Goal: Information Seeking & Learning: Learn about a topic

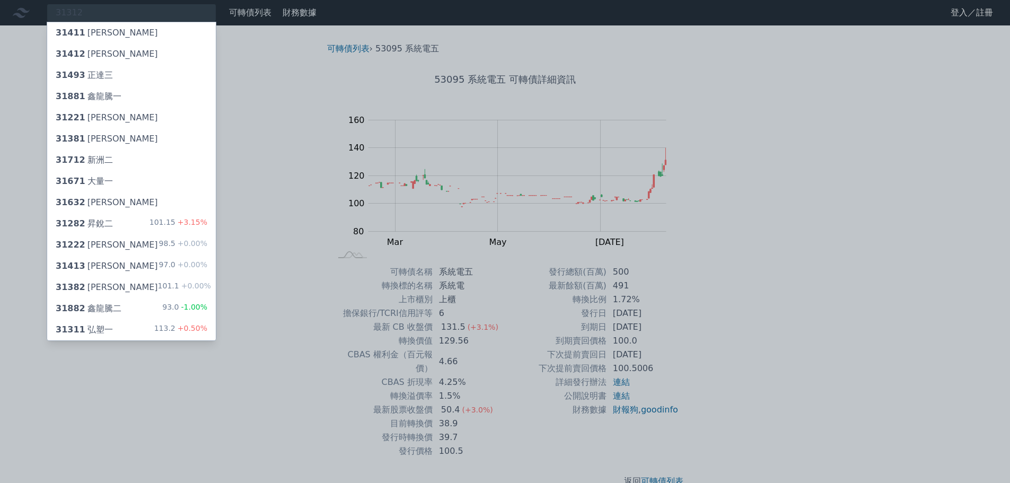
type input "31312"
click at [109, 333] on div "31311 弘塑一 113.2 +0.50%" at bounding box center [131, 329] width 169 height 21
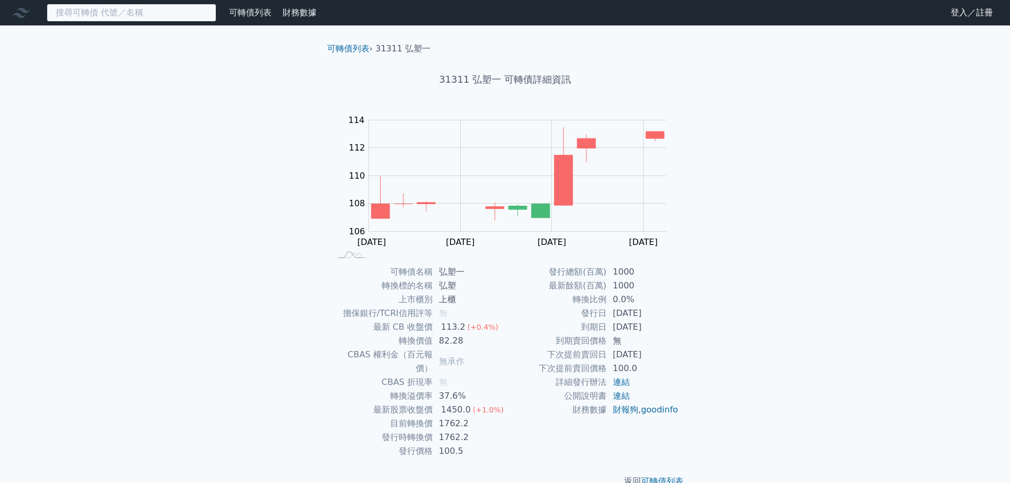
click at [122, 14] on input at bounding box center [132, 13] width 170 height 18
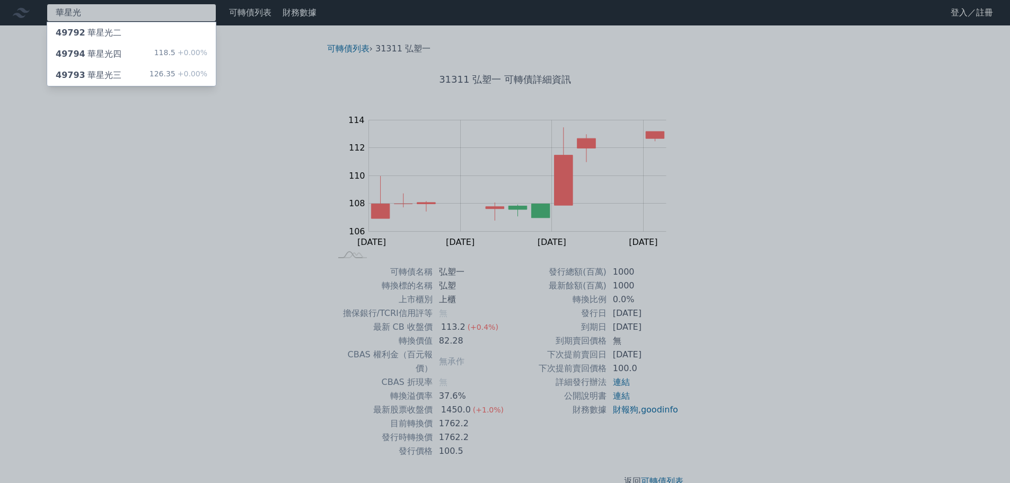
type input "華星光"
click at [120, 53] on div "49794 華星光四 118.5 +0.00%" at bounding box center [131, 53] width 169 height 21
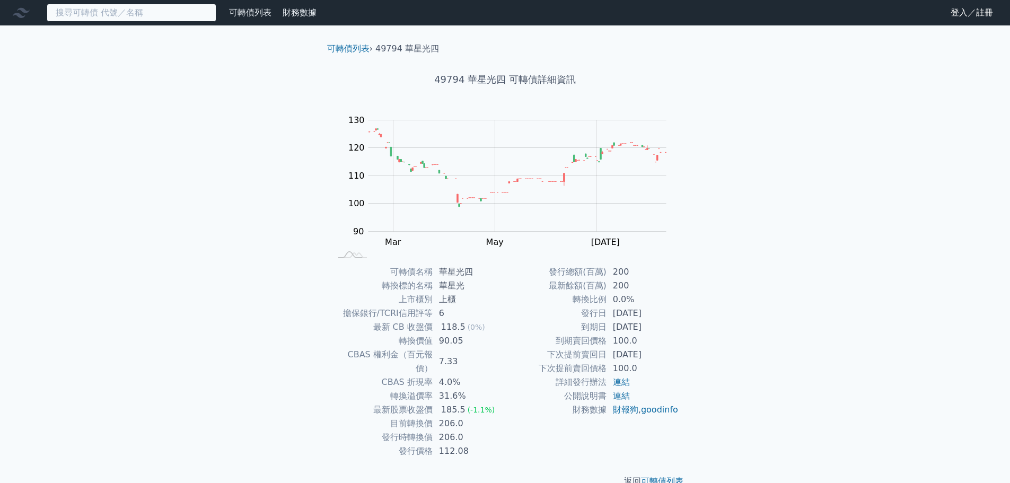
click at [100, 15] on input at bounding box center [132, 13] width 170 height 18
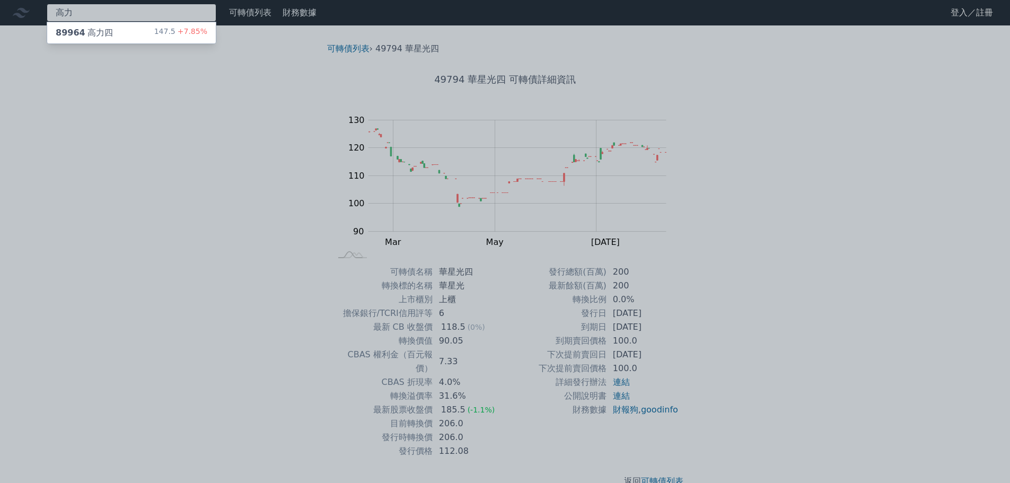
type input "高力"
click at [103, 28] on div "89964 高力四" at bounding box center [84, 33] width 57 height 13
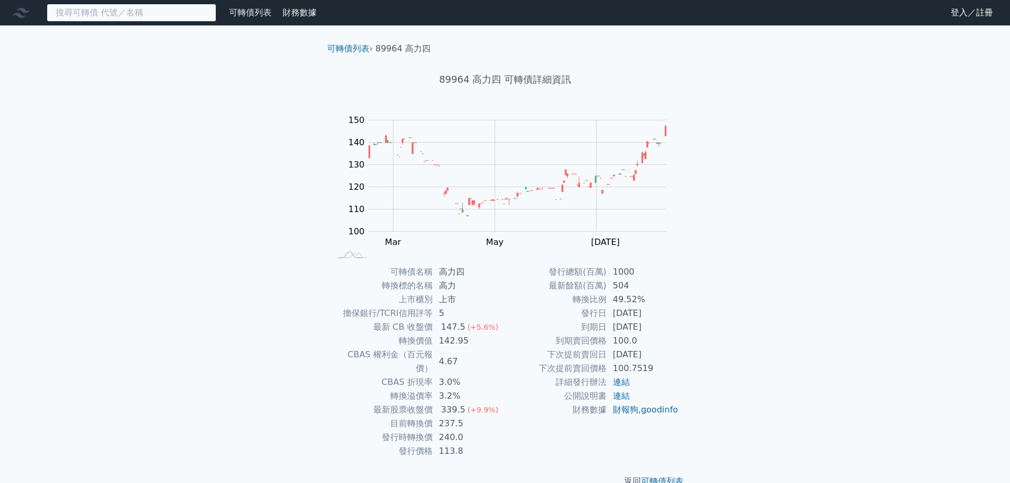
click at [104, 10] on input at bounding box center [132, 13] width 170 height 18
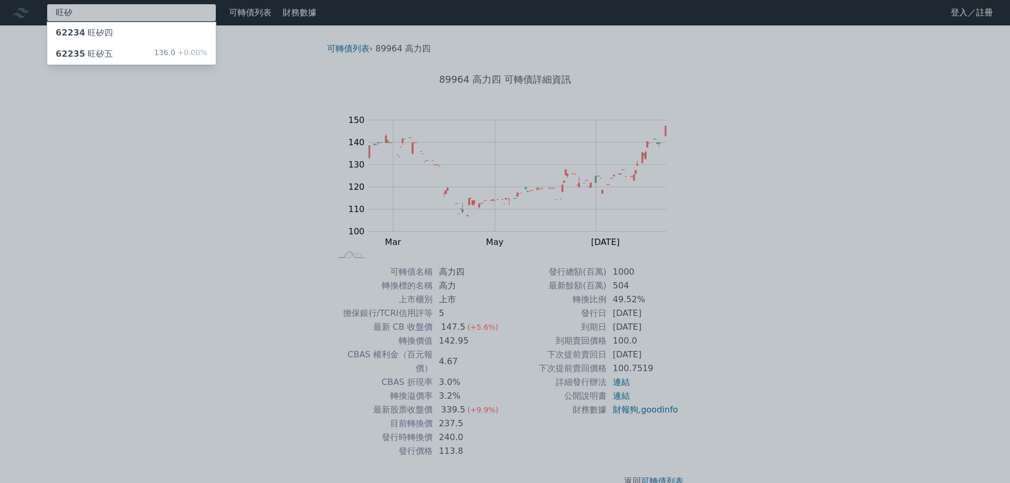
type input "旺矽"
click at [103, 52] on div "62235 旺矽五" at bounding box center [84, 54] width 57 height 13
